Goal: Find specific page/section: Find specific page/section

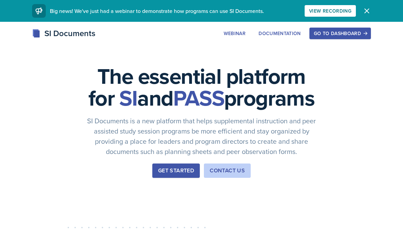
click at [332, 36] on div "Go to Dashboard" at bounding box center [340, 33] width 53 height 5
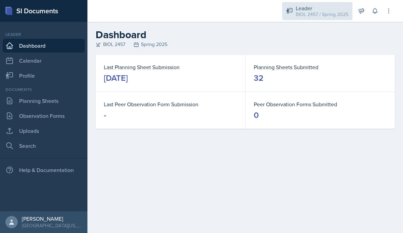
click at [325, 14] on div "BIOL 2457 / Spring 2025" at bounding box center [322, 14] width 53 height 7
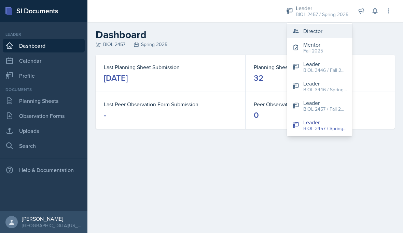
click at [335, 33] on button "Director" at bounding box center [320, 31] width 66 height 14
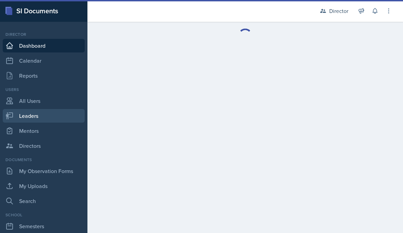
click at [54, 117] on link "Leaders" at bounding box center [44, 116] width 82 height 14
select select "a8c40de0-d7eb-4f82-90ee-ac0c6ce45f71"
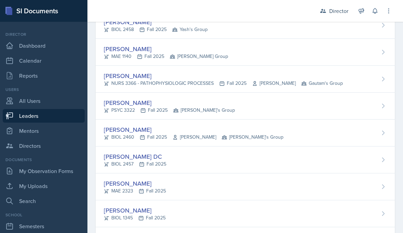
scroll to position [137, 0]
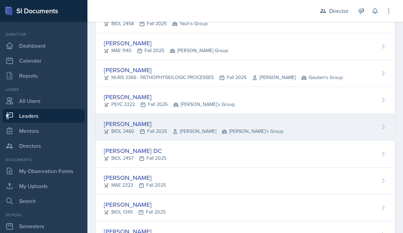
click at [326, 134] on div "Tiana Campbell BIOL 2460 Fall 2025 Whitney Tholen Robin's Group" at bounding box center [245, 127] width 299 height 27
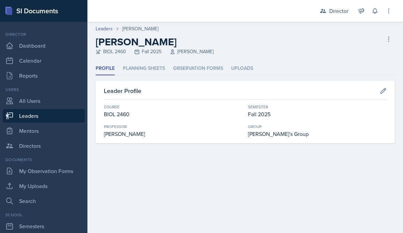
click at [151, 57] on header "Leaders Tiana Campbell Tiana Campbell BIOL 2460 Fall 2025 Whitney Tholen Delete…" at bounding box center [244, 42] width 315 height 40
click at [153, 73] on li "Planning Sheets" at bounding box center [144, 68] width 42 height 13
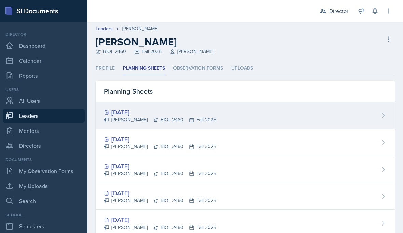
click at [257, 115] on div "Sep 22nd, 2025 Tiana Campbell BIOL 2460 Fall 2025" at bounding box center [245, 115] width 299 height 27
